Goal: Transaction & Acquisition: Purchase product/service

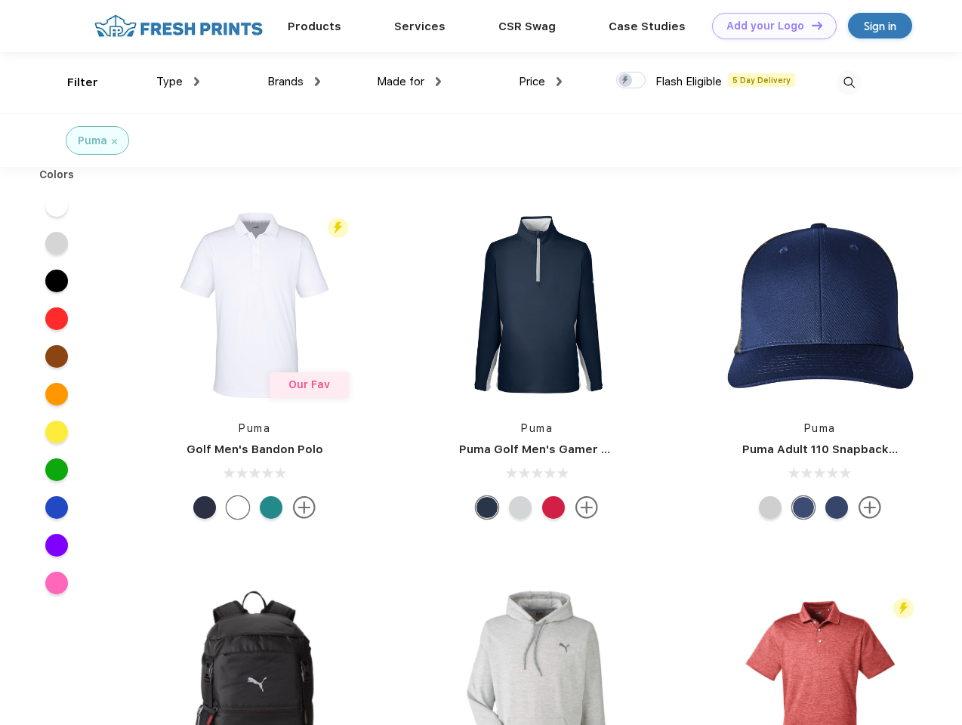
click at [769, 26] on link "Add your Logo Design Tool" at bounding box center [774, 26] width 125 height 26
click at [0, 0] on div "Design Tool" at bounding box center [0, 0] width 0 height 0
click at [810, 25] on link "Add your Logo Design Tool" at bounding box center [774, 26] width 125 height 26
click at [73, 82] on div "Filter" at bounding box center [82, 82] width 31 height 17
click at [178, 82] on span "Type" at bounding box center [169, 82] width 26 height 14
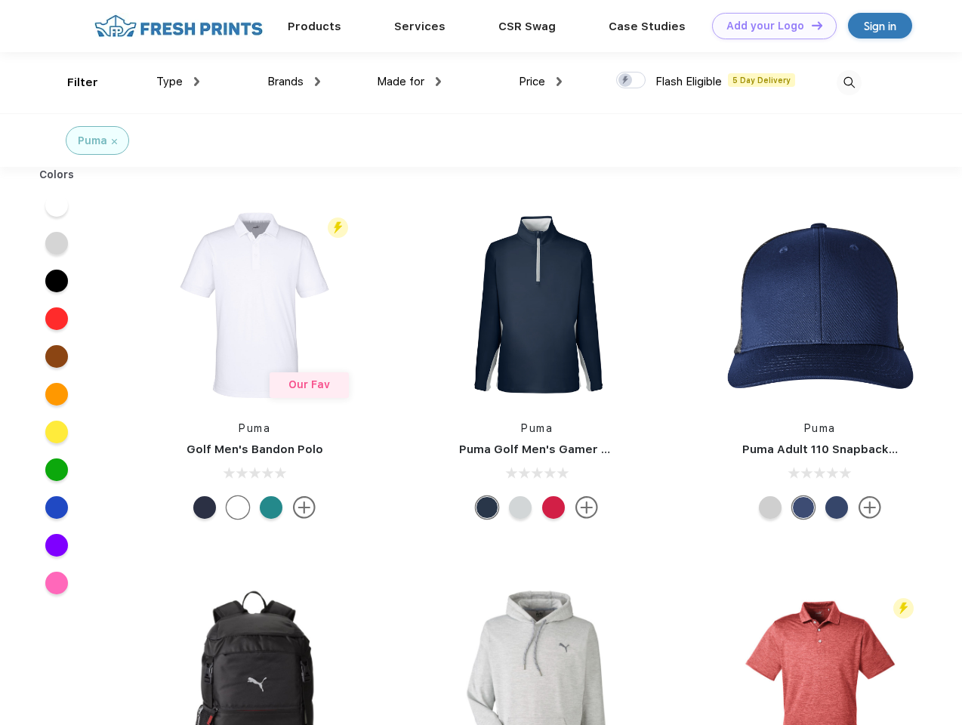
click at [294, 82] on span "Brands" at bounding box center [285, 82] width 36 height 14
click at [409, 82] on span "Made for" at bounding box center [401, 82] width 48 height 14
click at [541, 82] on span "Price" at bounding box center [532, 82] width 26 height 14
click at [631, 81] on div at bounding box center [630, 80] width 29 height 17
click at [626, 81] on input "checkbox" at bounding box center [621, 76] width 10 height 10
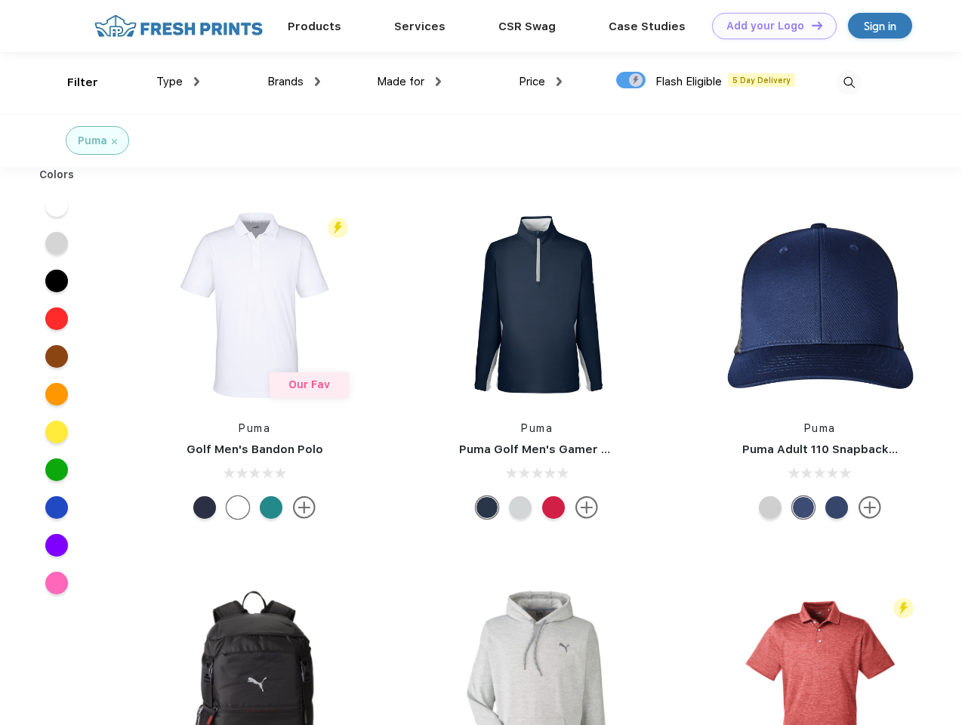
click at [849, 82] on img at bounding box center [849, 82] width 25 height 25
